Goal: Task Accomplishment & Management: Use online tool/utility

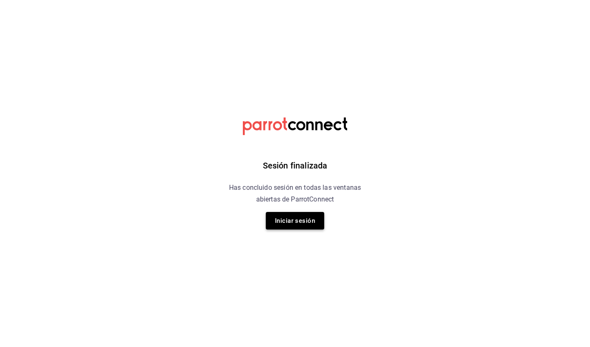
click at [270, 219] on button "Iniciar sesión" at bounding box center [295, 221] width 58 height 18
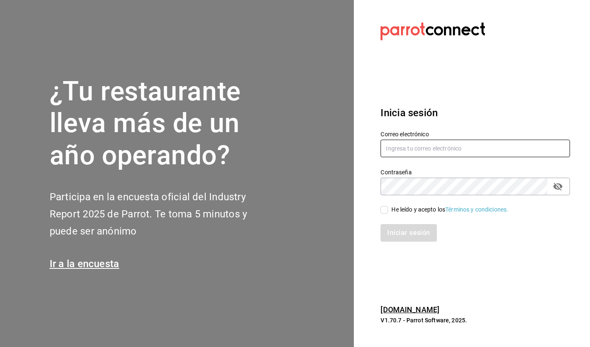
type input "[EMAIL_ADDRESS][DOMAIN_NAME]"
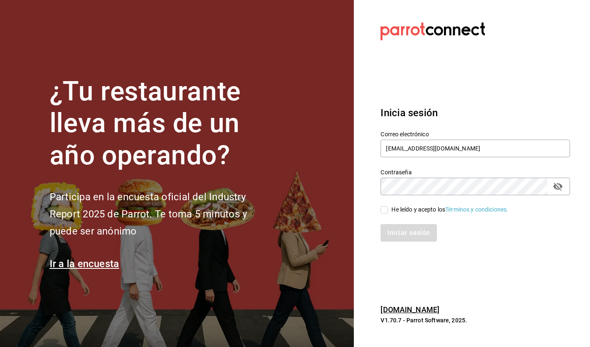
click at [385, 212] on input "He leído y acepto los Términos y condiciones." at bounding box center [385, 210] width 8 height 8
checkbox input "true"
click at [413, 231] on button "Iniciar sesión" at bounding box center [409, 233] width 57 height 18
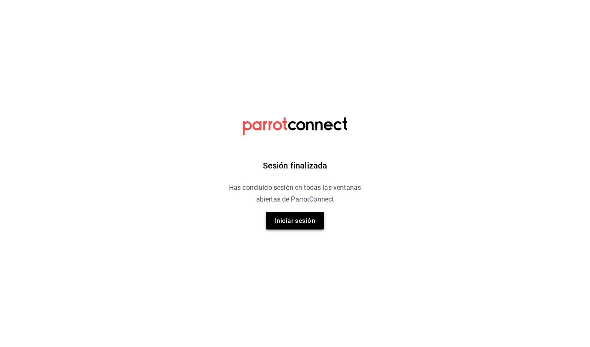
click at [319, 221] on button "Iniciar sesión" at bounding box center [295, 221] width 58 height 18
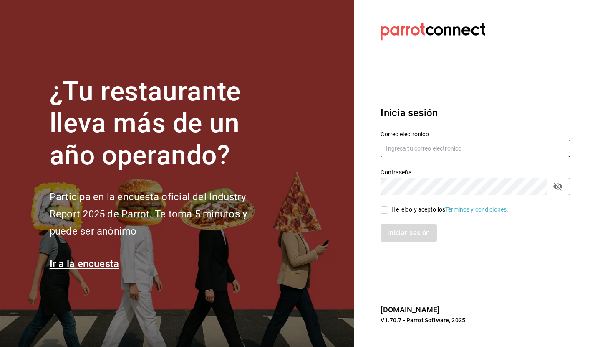
type input "[EMAIL_ADDRESS][DOMAIN_NAME]"
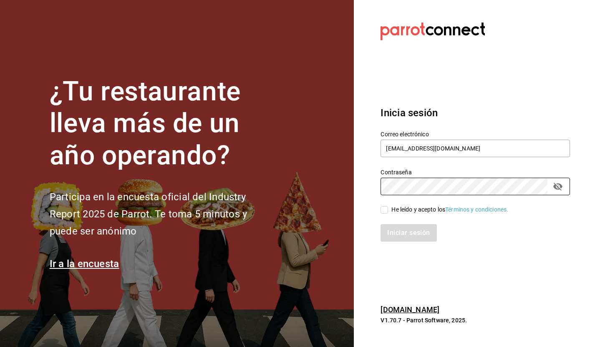
click at [385, 208] on input "He leído y acepto los Términos y condiciones." at bounding box center [385, 210] width 8 height 8
checkbox input "true"
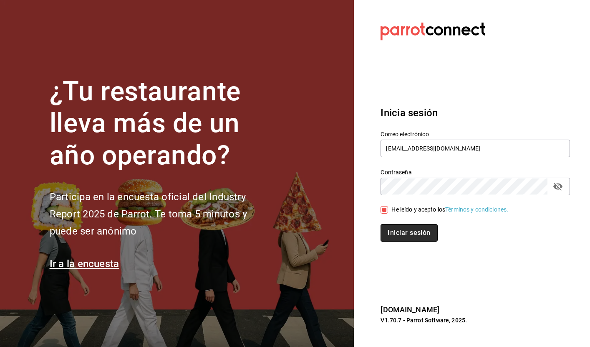
click at [413, 228] on button "Iniciar sesión" at bounding box center [409, 233] width 57 height 18
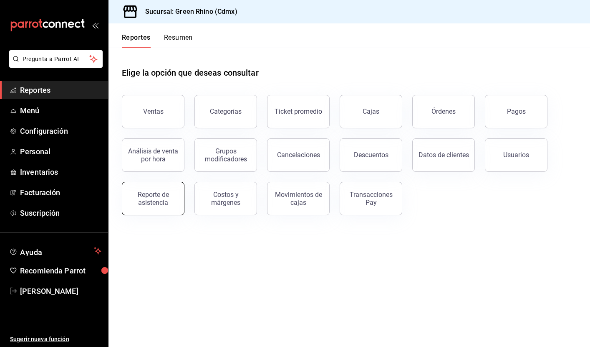
click at [161, 184] on button "Reporte de asistencia" at bounding box center [153, 198] width 63 height 33
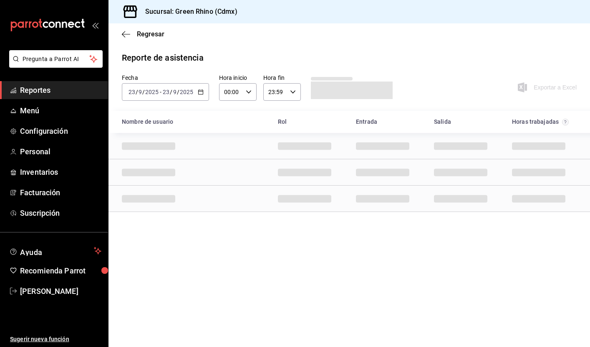
click at [192, 88] on div "[DATE] [DATE] - [DATE] [DATE]" at bounding box center [165, 92] width 87 height 18
click at [306, 45] on main "Regresar Reporte de asistencia Fecha [DATE] [DATE] - [DATE] [DATE] Hora inicio …" at bounding box center [350, 184] width 482 height 323
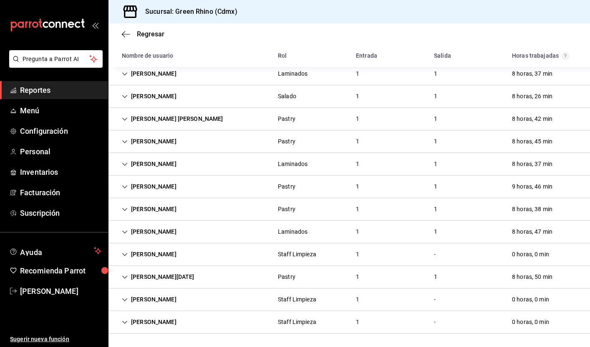
scroll to position [363, 0]
click at [129, 249] on div "JHOVANY PEREZ BAZAN" at bounding box center [149, 253] width 68 height 15
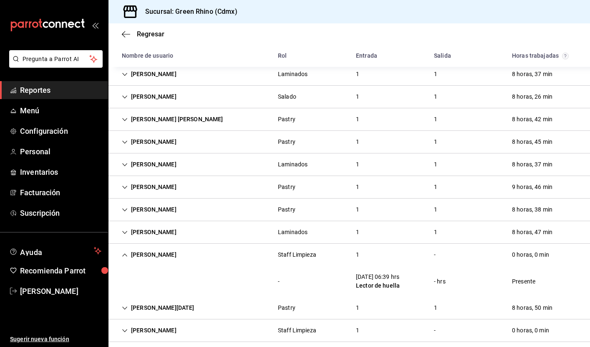
click at [124, 254] on icon "Cell" at bounding box center [124, 254] width 5 height 3
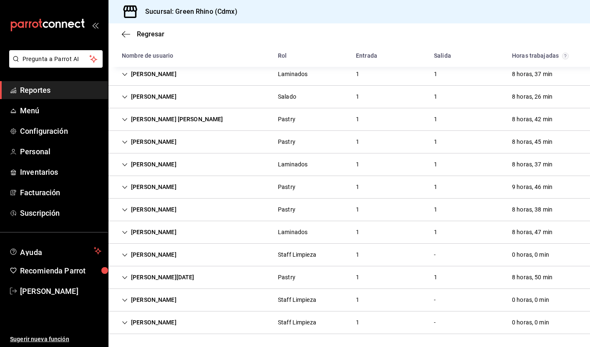
click at [128, 297] on div "GUILLERMO ARIAS HERRERA" at bounding box center [149, 299] width 68 height 15
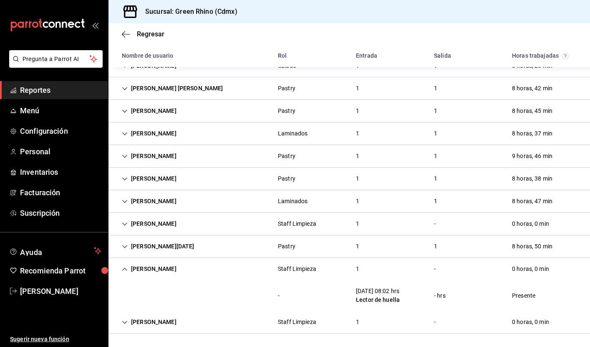
scroll to position [394, 0]
click at [124, 264] on div "GUILLERMO ARIAS HERRERA" at bounding box center [149, 268] width 68 height 15
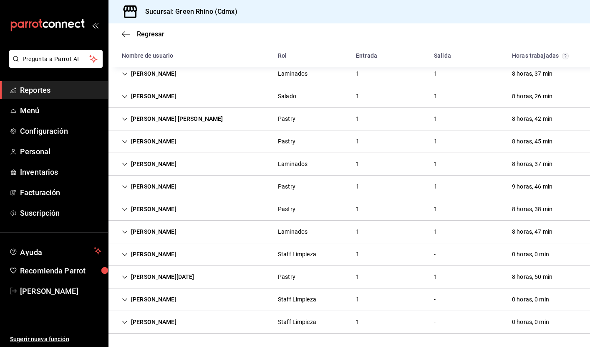
scroll to position [363, 0]
click at [125, 317] on div "MALCOLM JARED JAIMES SOLIS" at bounding box center [149, 321] width 68 height 15
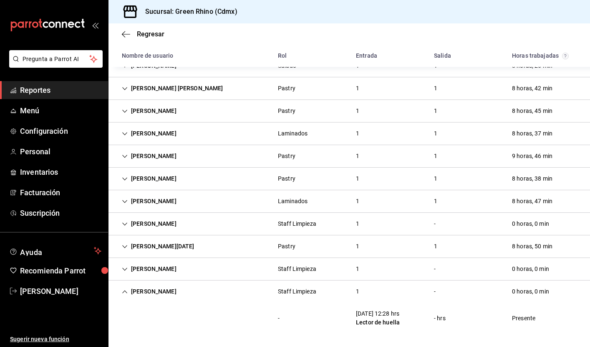
scroll to position [394, 0]
click at [124, 289] on icon "Cell" at bounding box center [125, 292] width 6 height 6
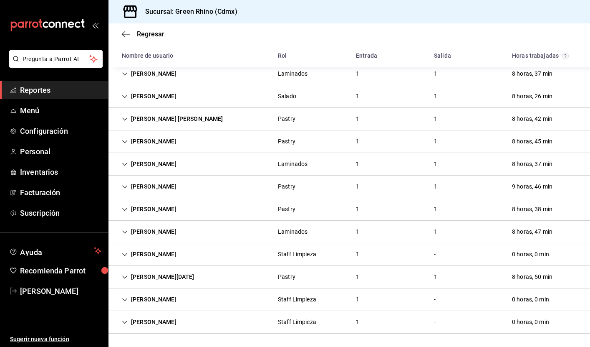
click at [128, 298] on div "GUILLERMO ARIAS HERRERA" at bounding box center [149, 298] width 68 height 15
click at [124, 299] on icon "Cell" at bounding box center [124, 299] width 5 height 3
click at [125, 254] on icon "Cell" at bounding box center [125, 255] width 6 height 6
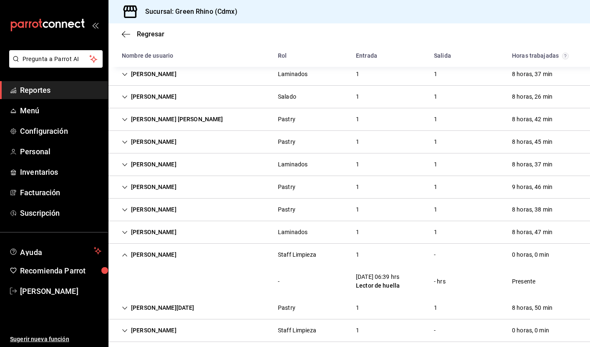
click at [129, 251] on div "JHOVANY PEREZ BAZAN" at bounding box center [149, 254] width 68 height 15
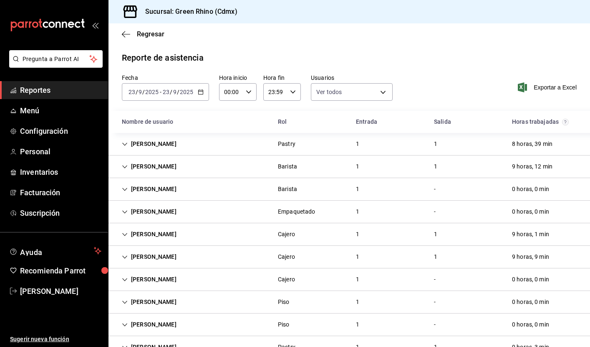
scroll to position [0, 0]
